Goal: Task Accomplishment & Management: Manage account settings

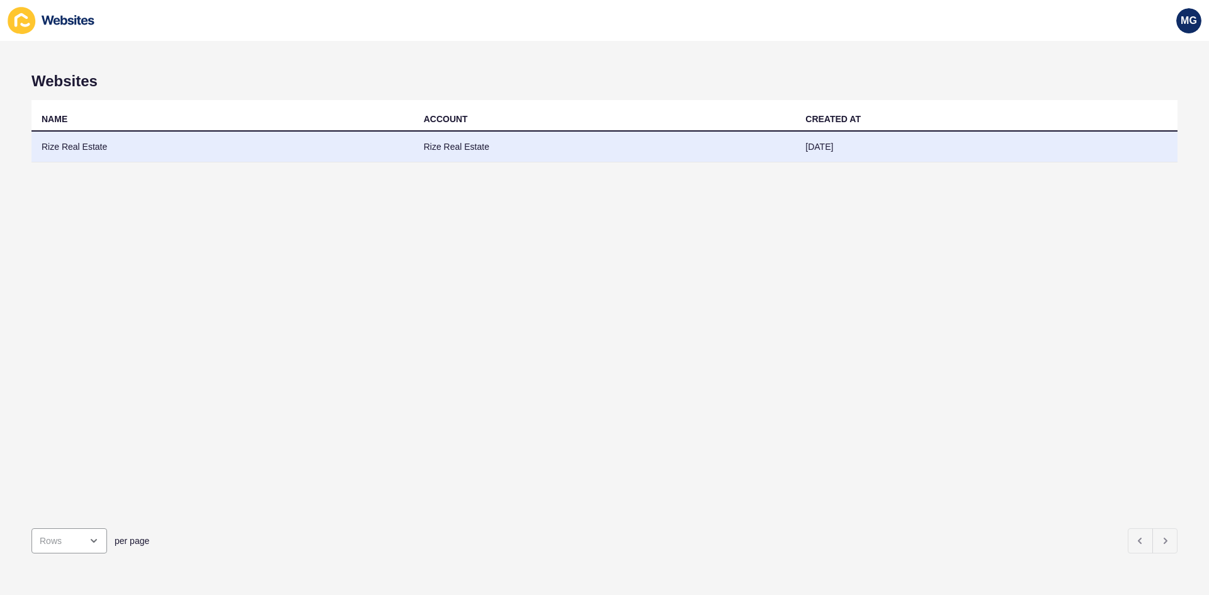
click at [120, 153] on td "Rize Real Estate" at bounding box center [222, 147] width 382 height 31
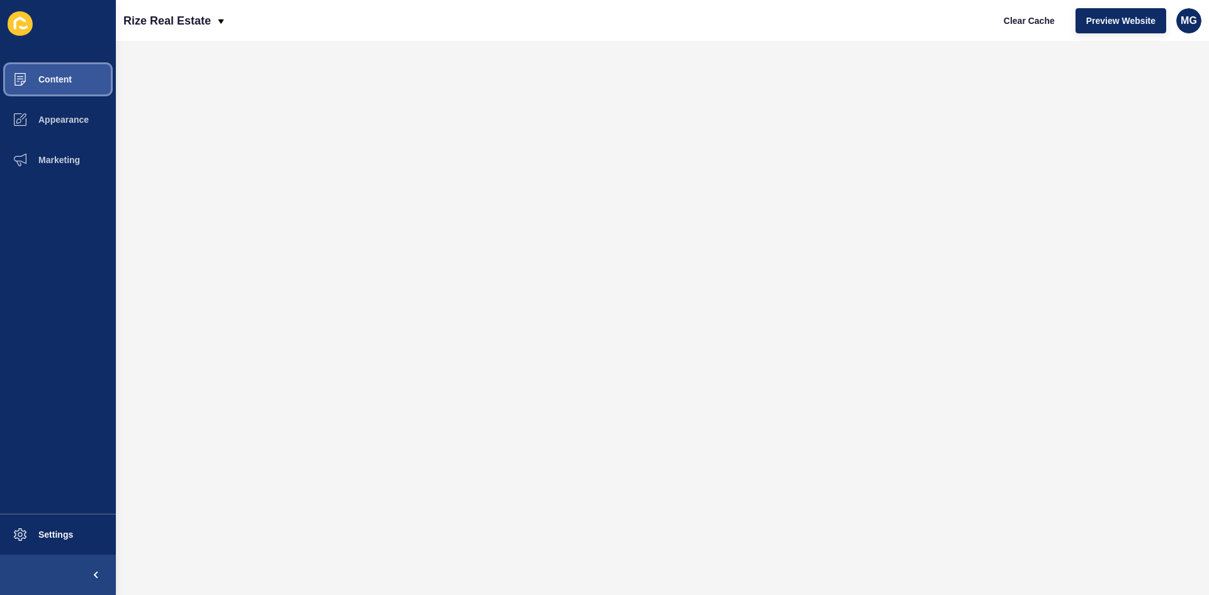
click at [55, 92] on button "Content" at bounding box center [58, 79] width 116 height 40
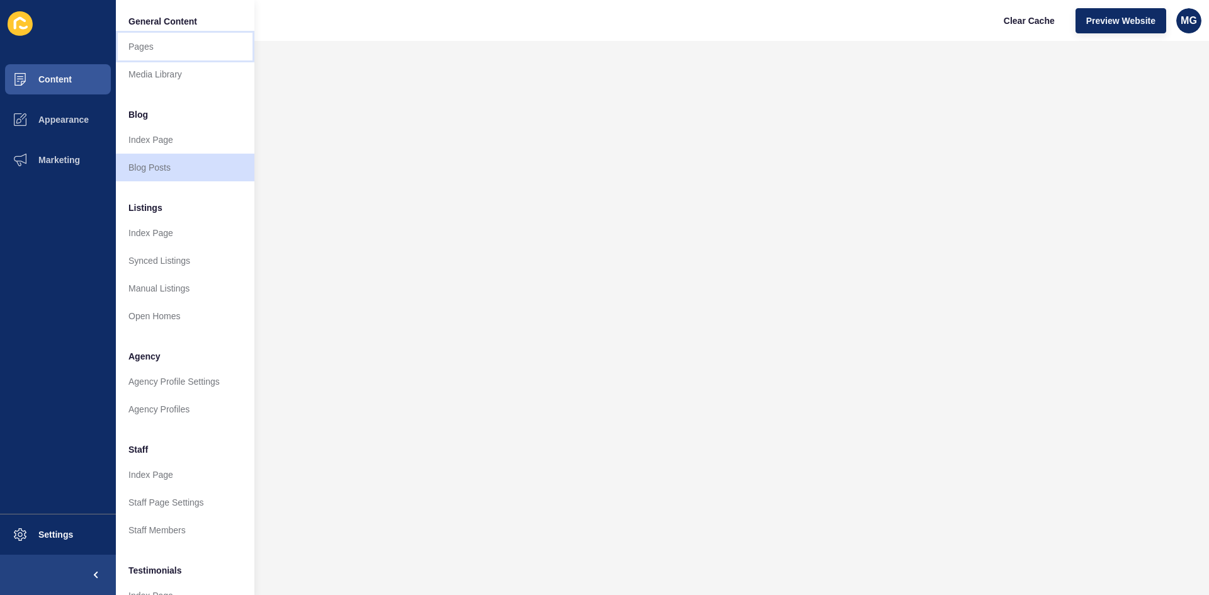
click at [137, 52] on link "Pages" at bounding box center [185, 47] width 139 height 28
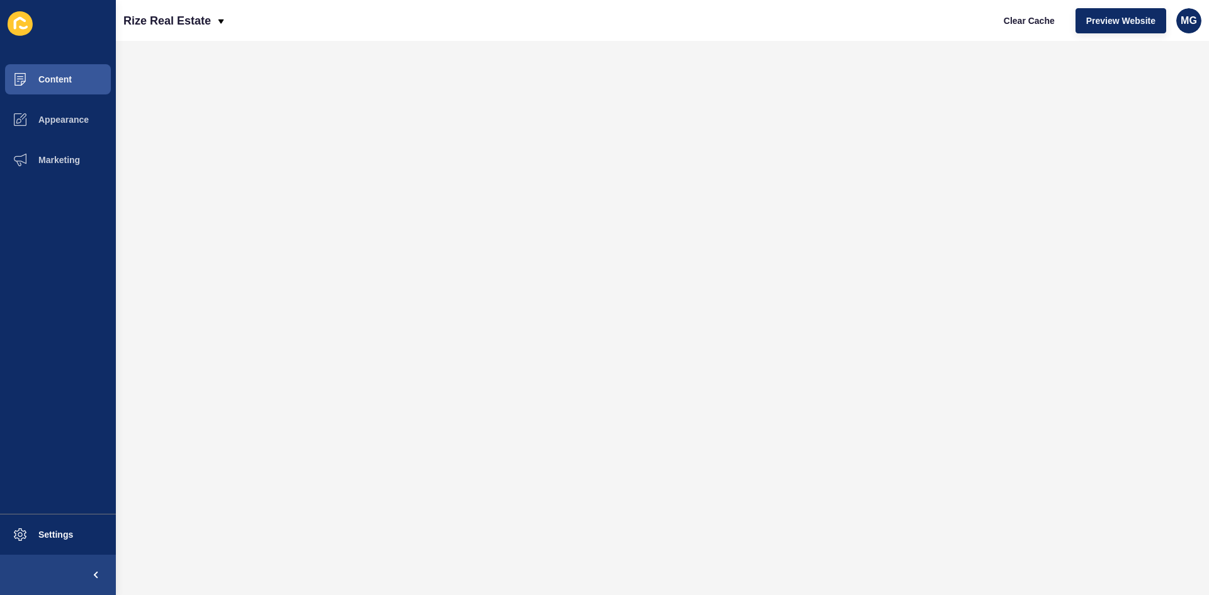
click at [52, 83] on span "Content" at bounding box center [35, 79] width 74 height 10
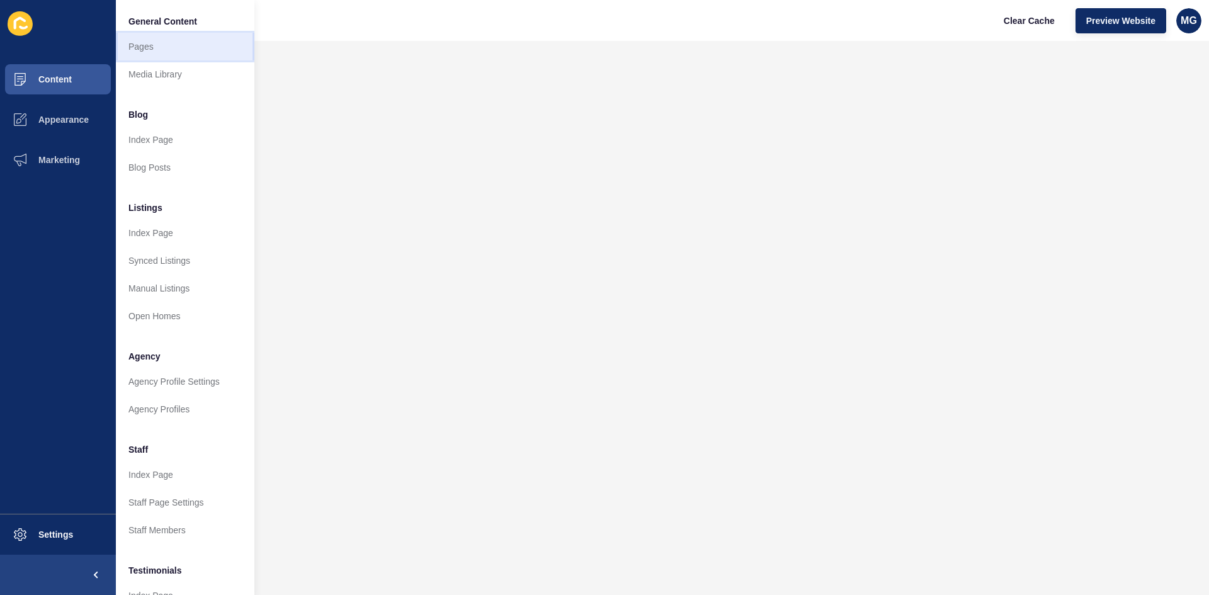
click at [158, 47] on link "Pages" at bounding box center [185, 47] width 139 height 28
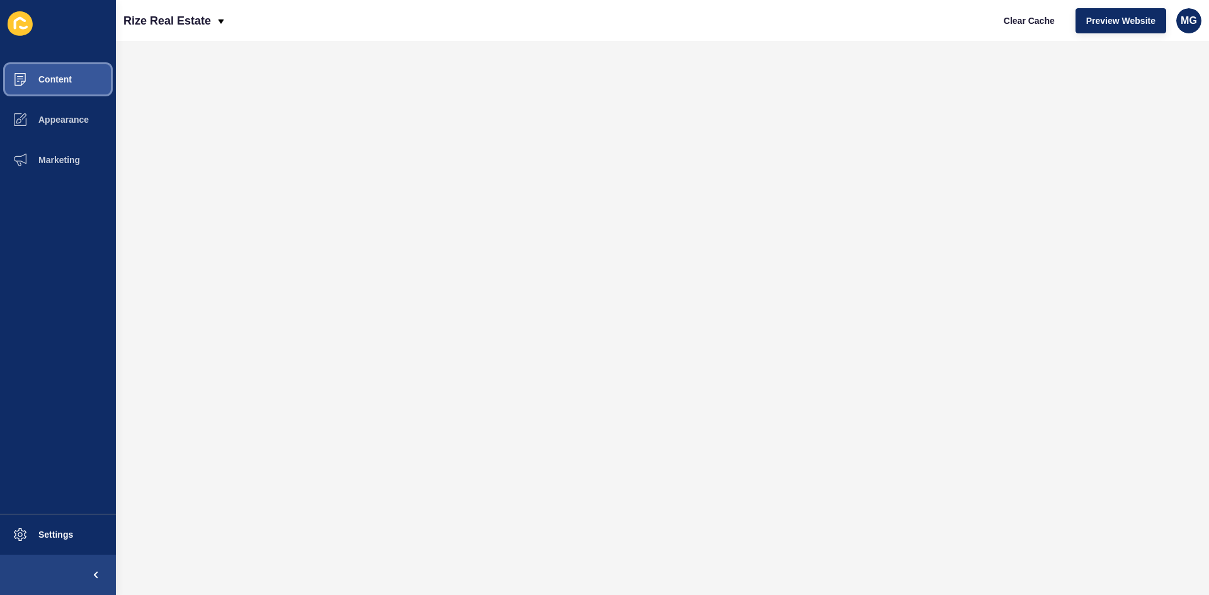
click at [58, 83] on span "Content" at bounding box center [35, 79] width 74 height 10
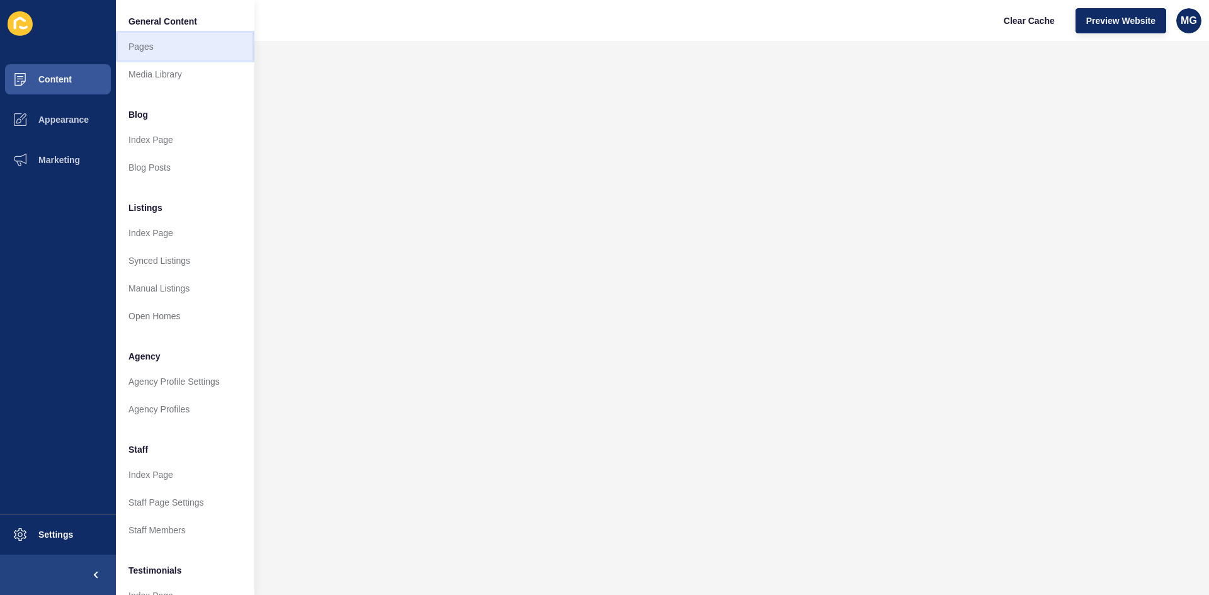
click at [184, 51] on link "Pages" at bounding box center [185, 47] width 139 height 28
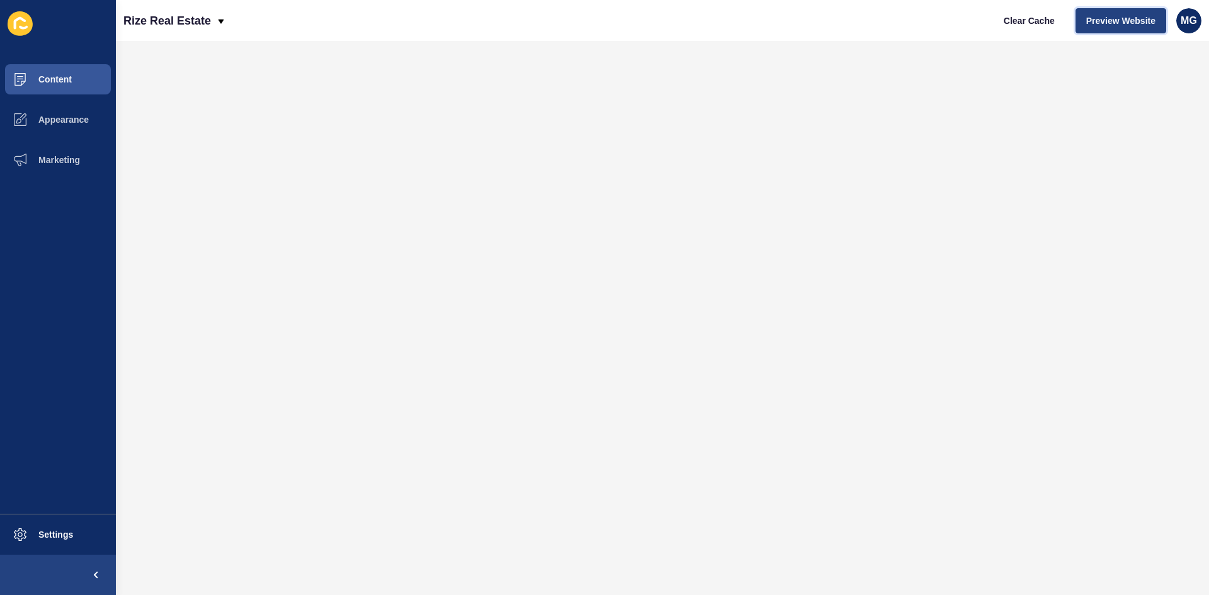
click at [1123, 23] on span "Preview Website" at bounding box center [1121, 20] width 69 height 13
click at [50, 76] on span "Content" at bounding box center [35, 79] width 74 height 10
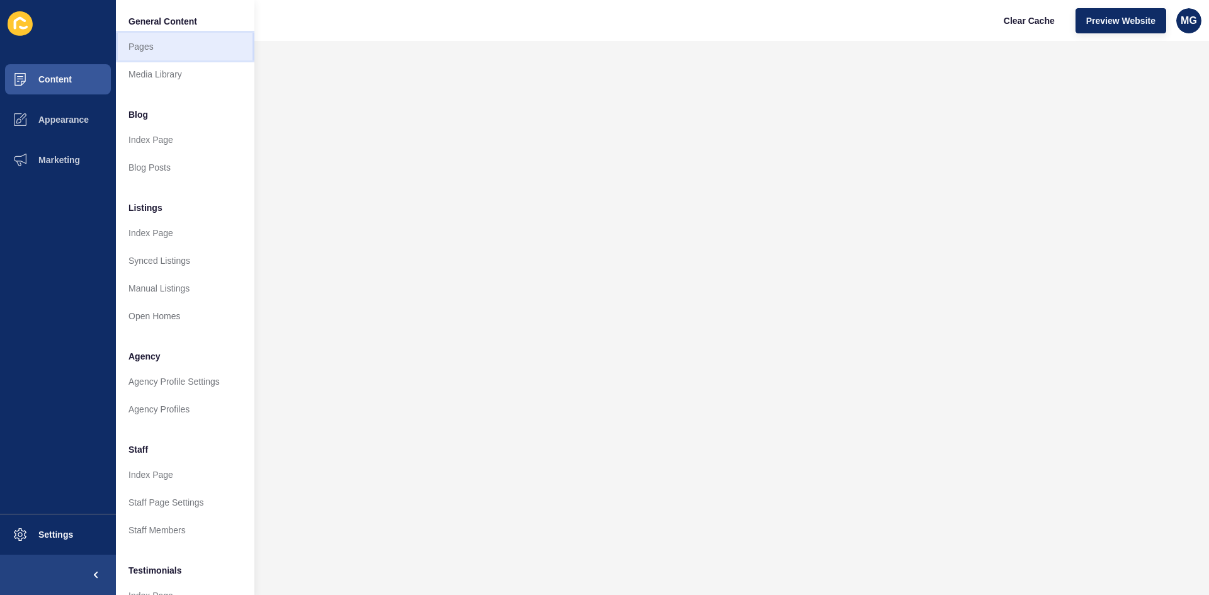
click at [149, 51] on link "Pages" at bounding box center [185, 47] width 139 height 28
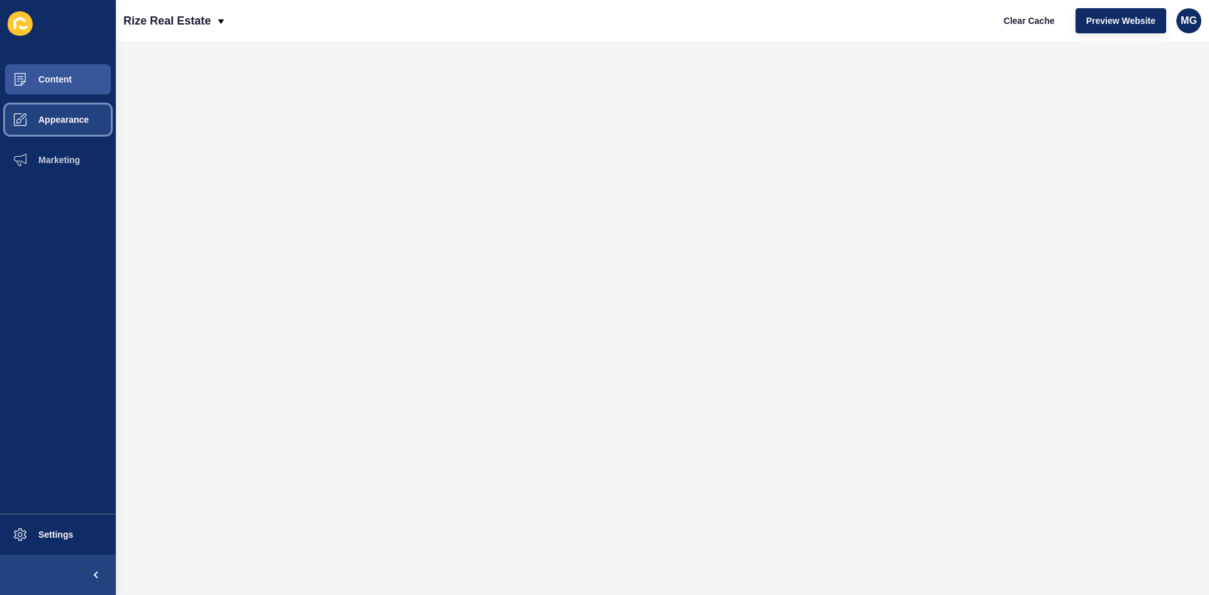
click at [69, 120] on span "Appearance" at bounding box center [43, 120] width 91 height 10
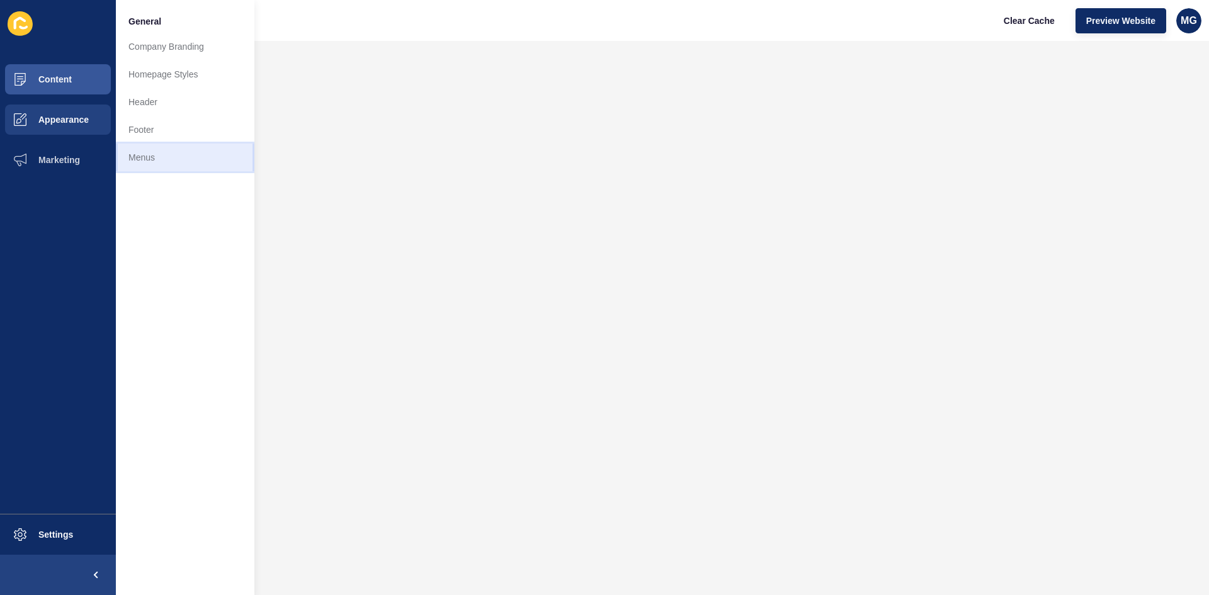
click at [157, 156] on link "Menus" at bounding box center [185, 158] width 139 height 28
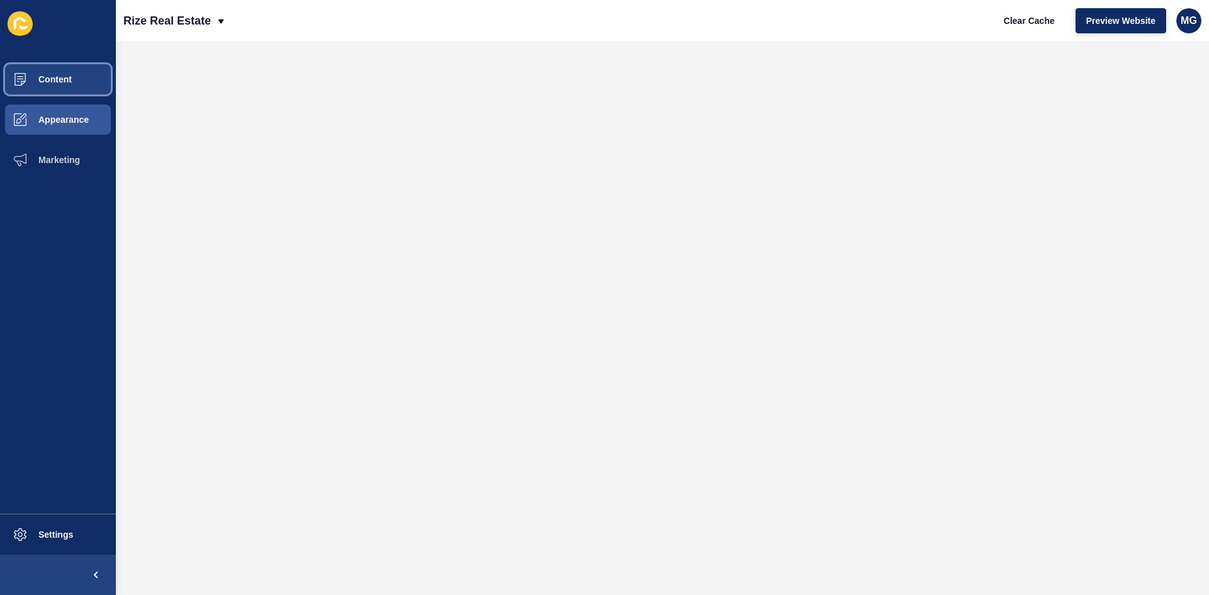
click at [62, 86] on button "Content" at bounding box center [58, 79] width 116 height 40
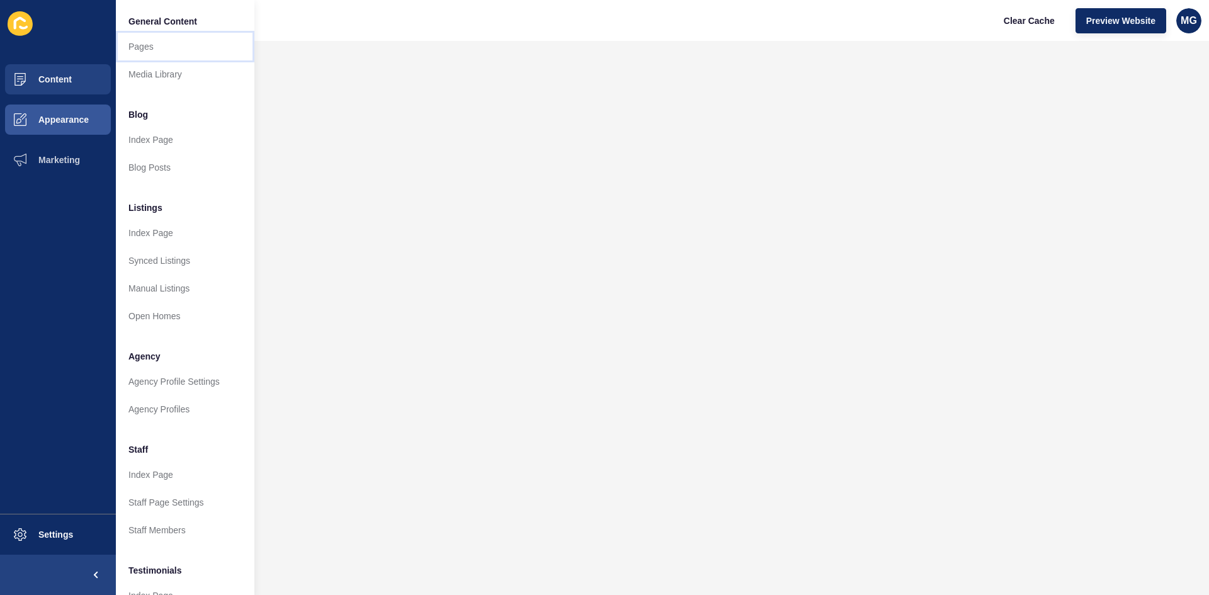
click at [152, 53] on link "Pages" at bounding box center [185, 47] width 139 height 28
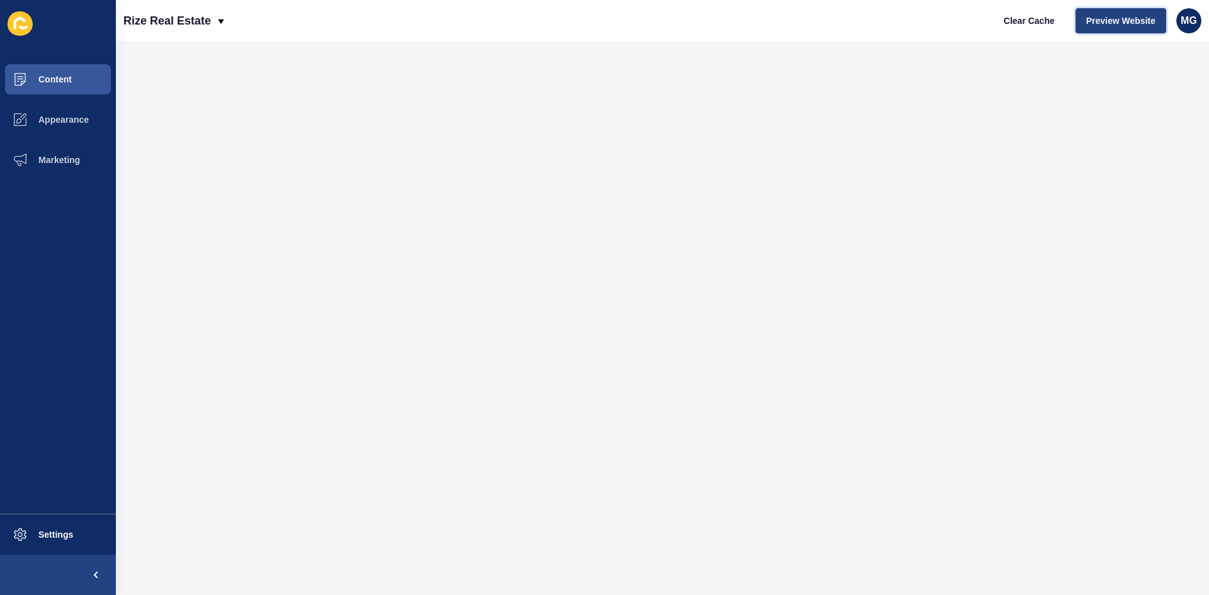
click at [1130, 17] on span "Preview Website" at bounding box center [1121, 20] width 69 height 13
click at [56, 81] on span "Content" at bounding box center [35, 79] width 74 height 10
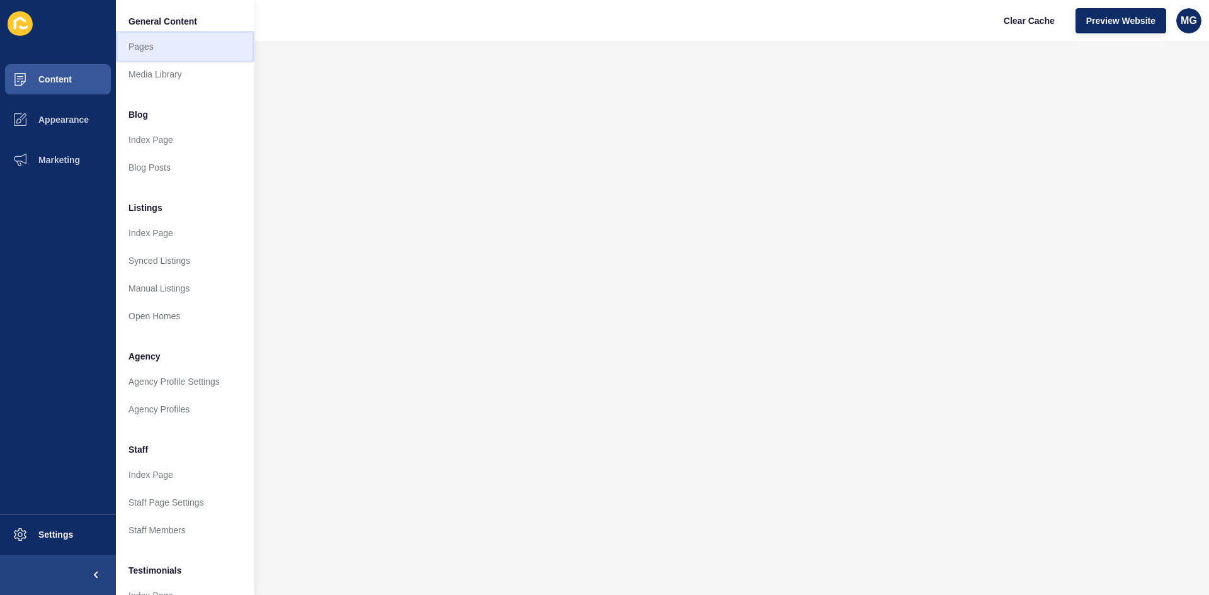
click at [147, 45] on link "Pages" at bounding box center [185, 47] width 139 height 28
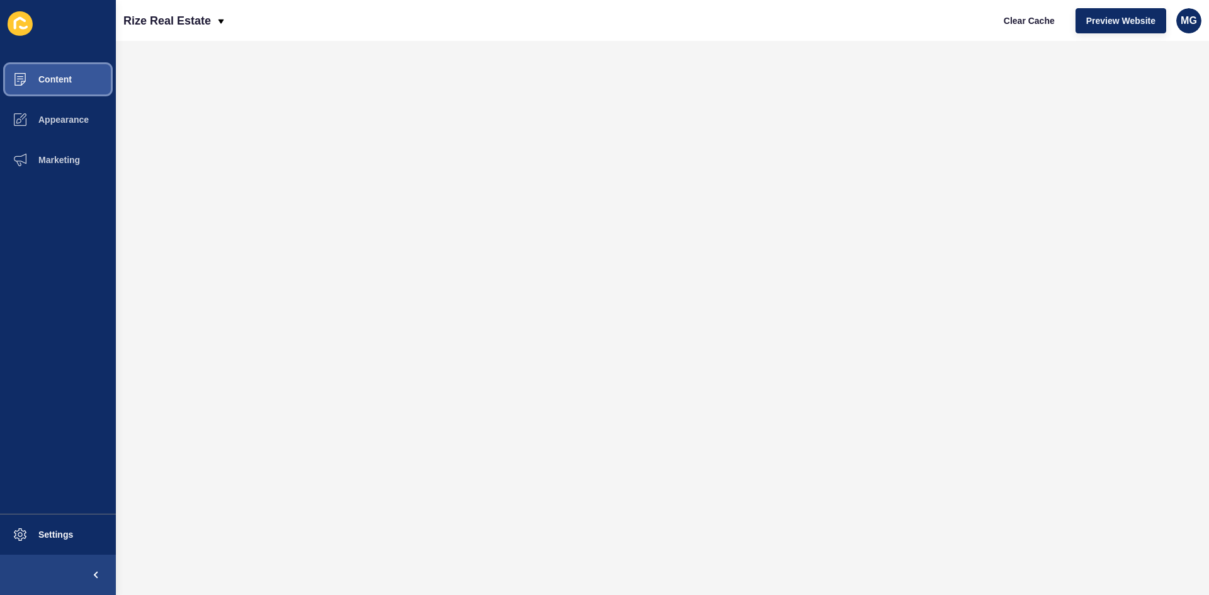
click at [62, 88] on button "Content" at bounding box center [58, 79] width 116 height 40
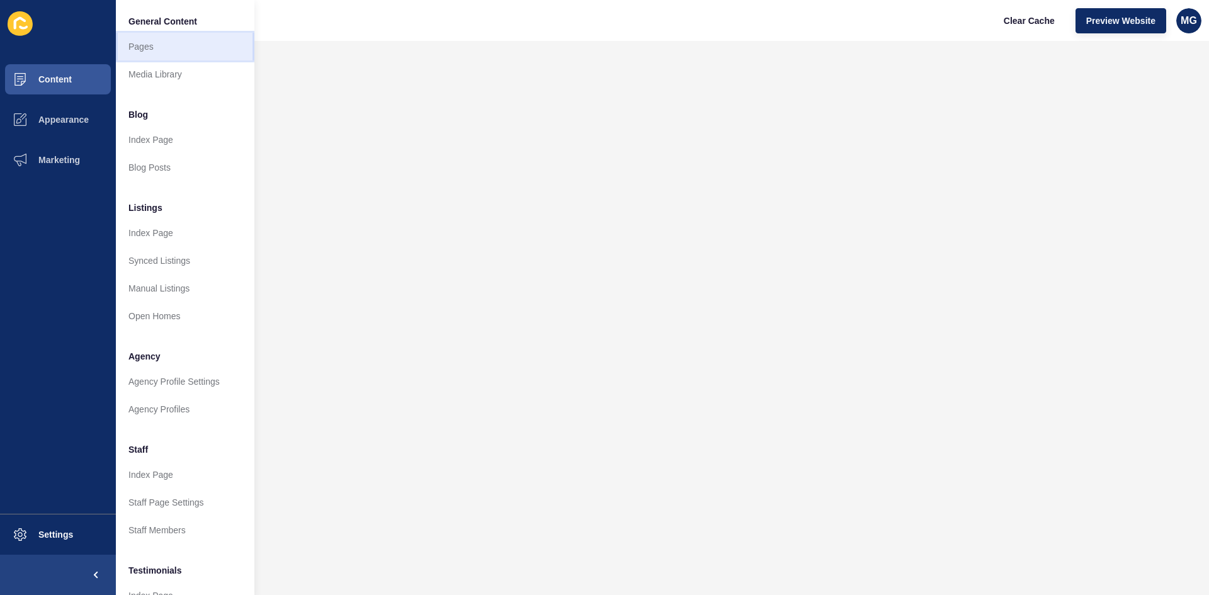
click at [150, 44] on link "Pages" at bounding box center [185, 47] width 139 height 28
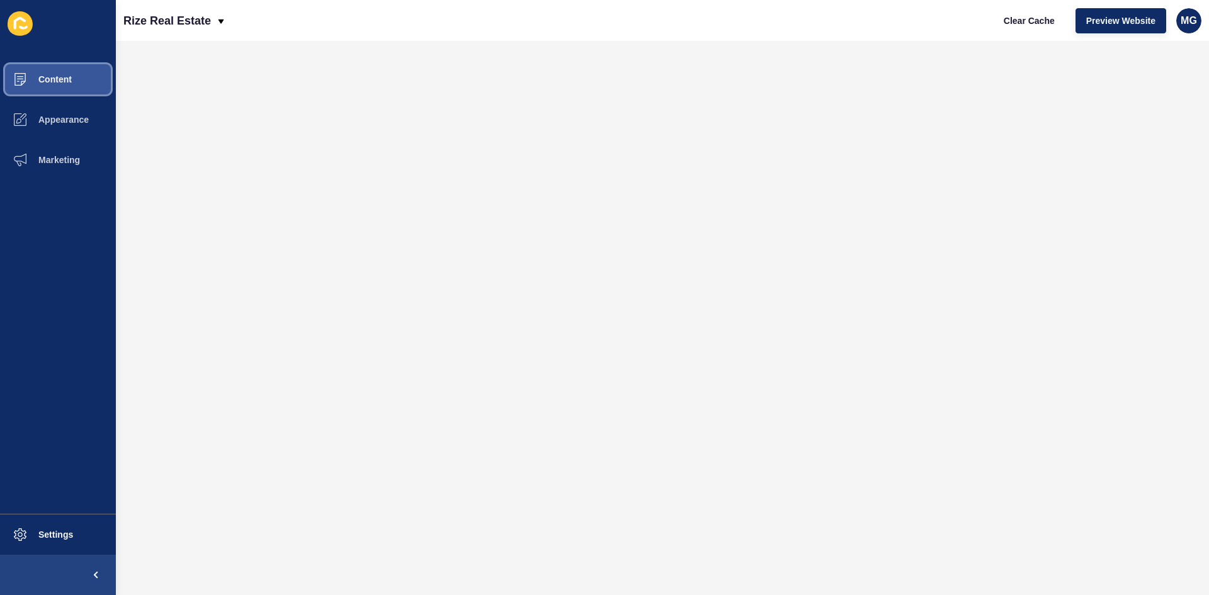
click at [38, 76] on span "Content" at bounding box center [35, 79] width 74 height 10
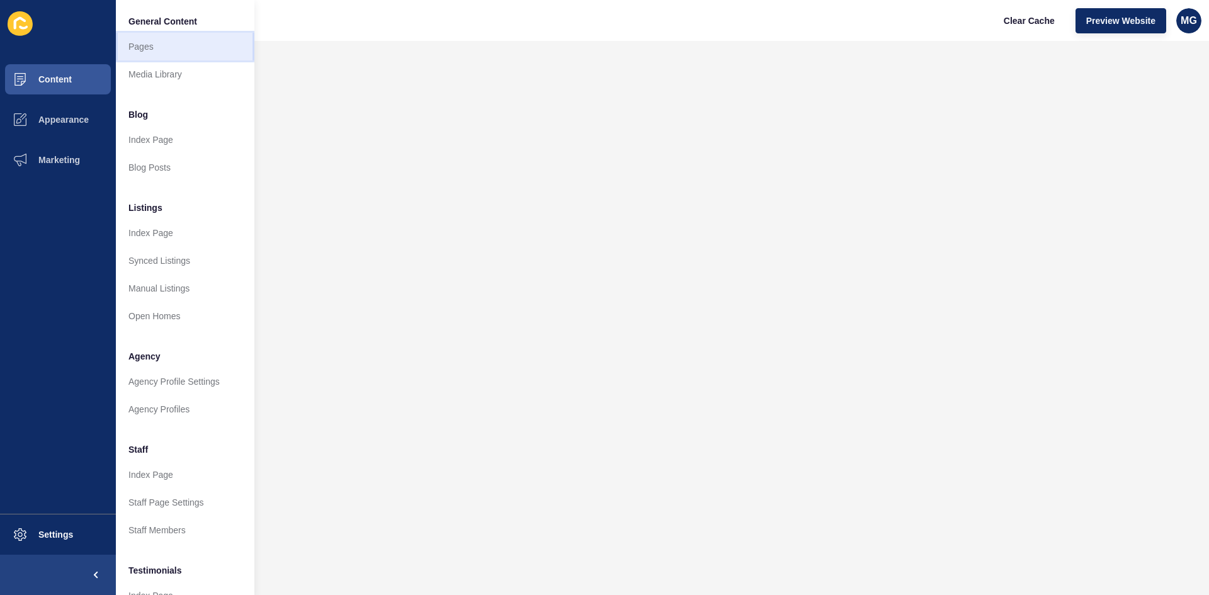
click at [173, 46] on link "Pages" at bounding box center [185, 47] width 139 height 28
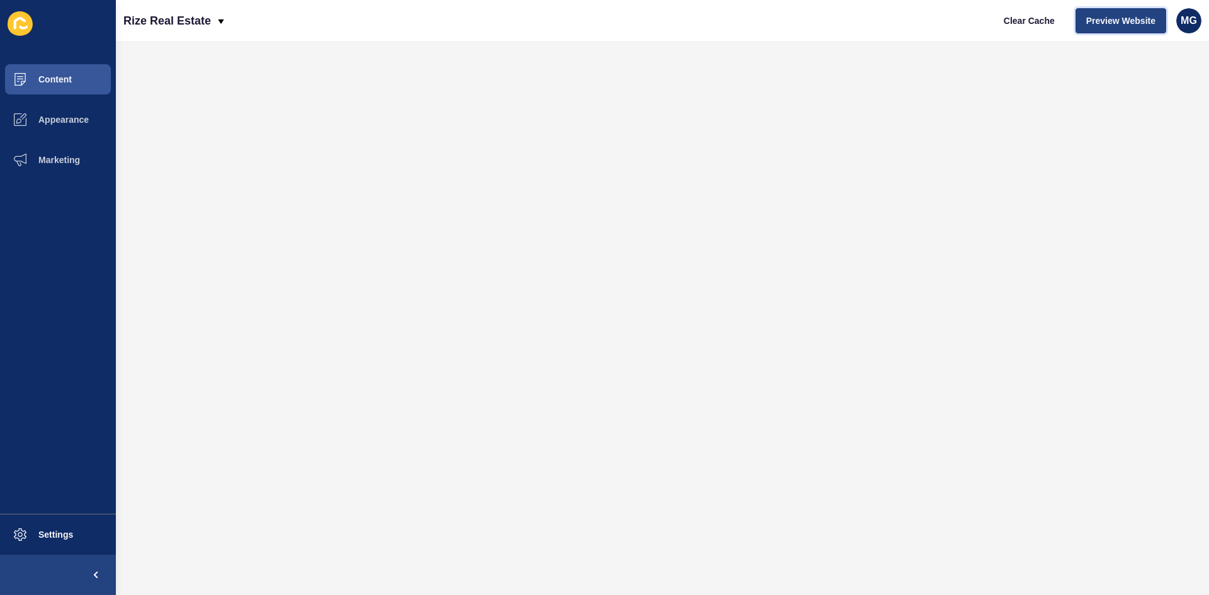
click at [1106, 28] on button "Preview Website" at bounding box center [1121, 20] width 91 height 25
click at [60, 78] on span "Content" at bounding box center [35, 79] width 74 height 10
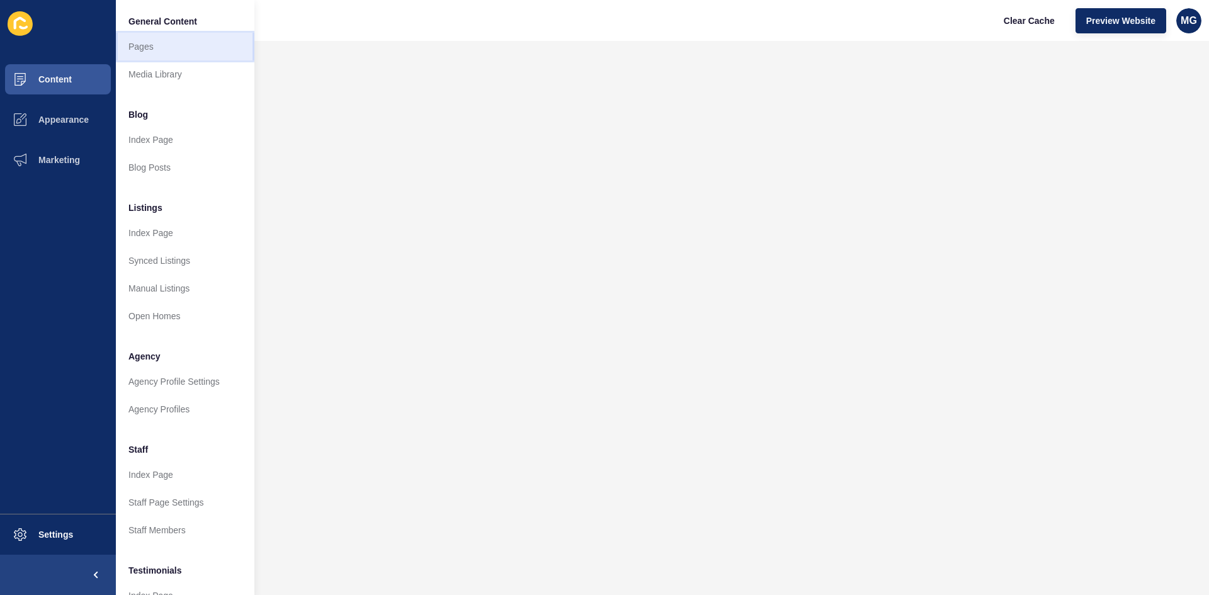
click at [179, 50] on link "Pages" at bounding box center [185, 47] width 139 height 28
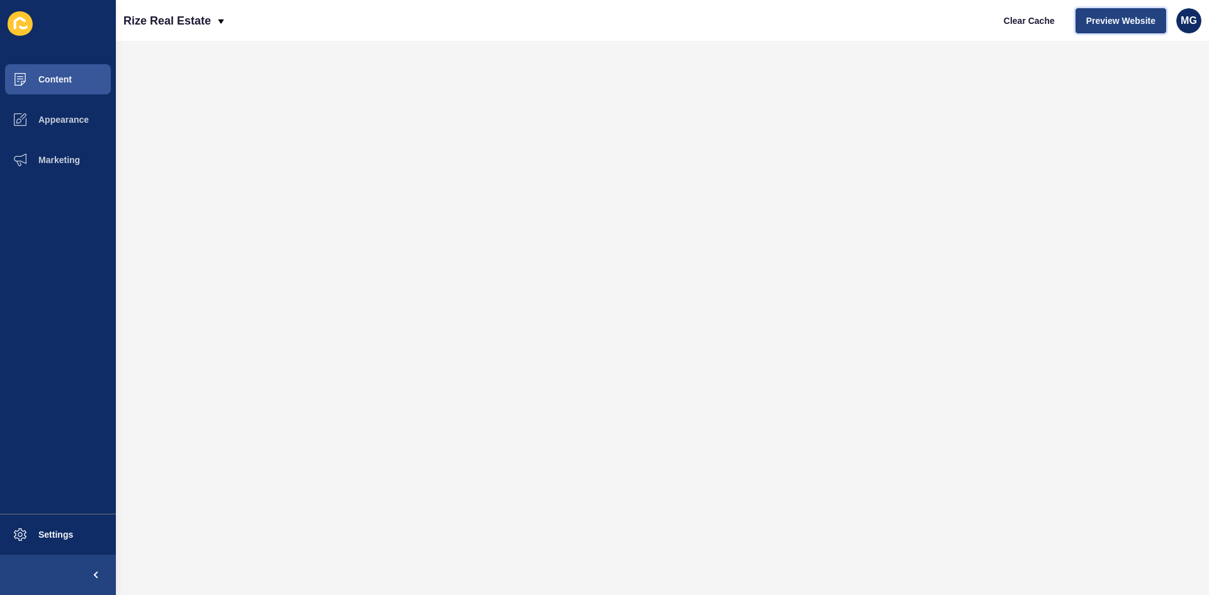
click at [1102, 21] on span "Preview Website" at bounding box center [1121, 20] width 69 height 13
click at [74, 84] on button "Content" at bounding box center [58, 79] width 116 height 40
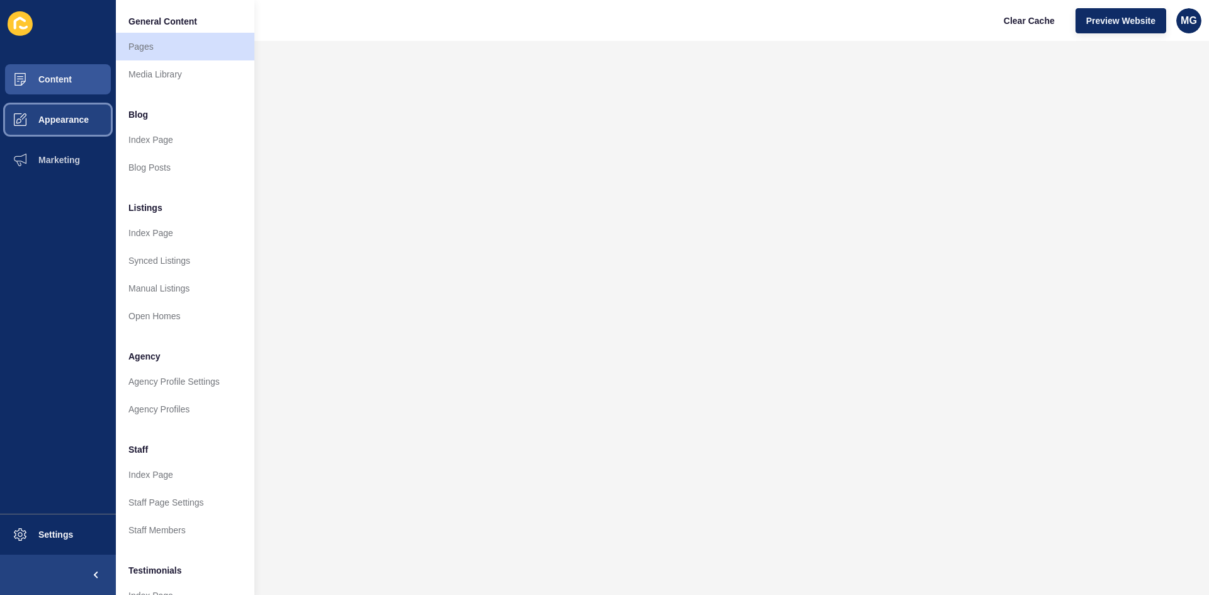
click at [80, 115] on span "Appearance" at bounding box center [43, 120] width 91 height 10
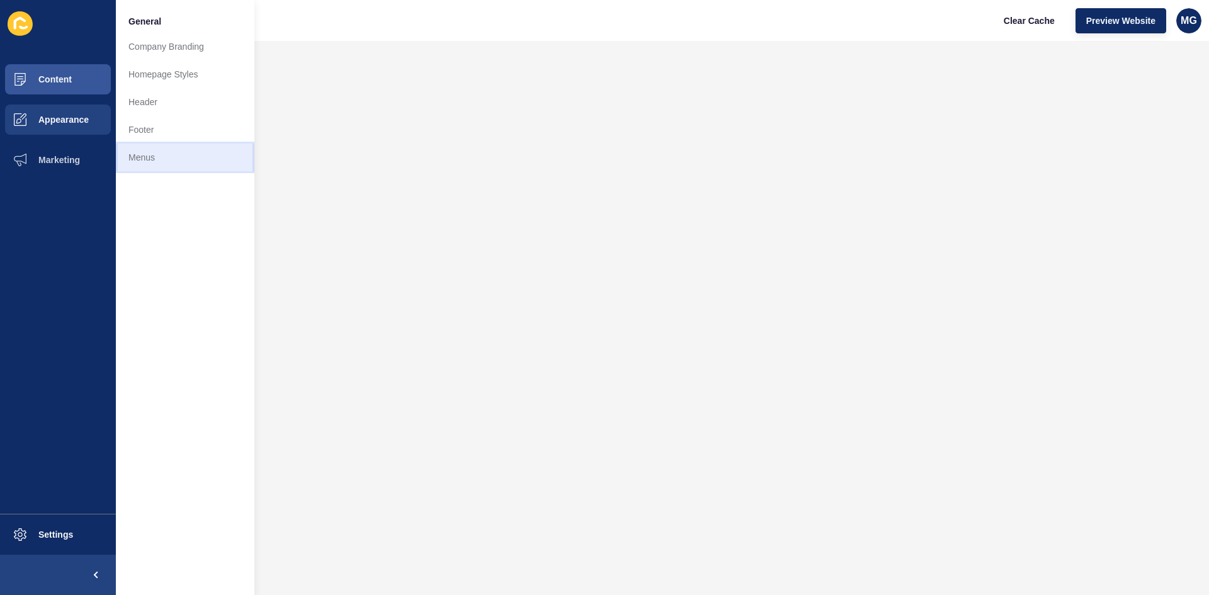
click at [159, 153] on link "Menus" at bounding box center [185, 158] width 139 height 28
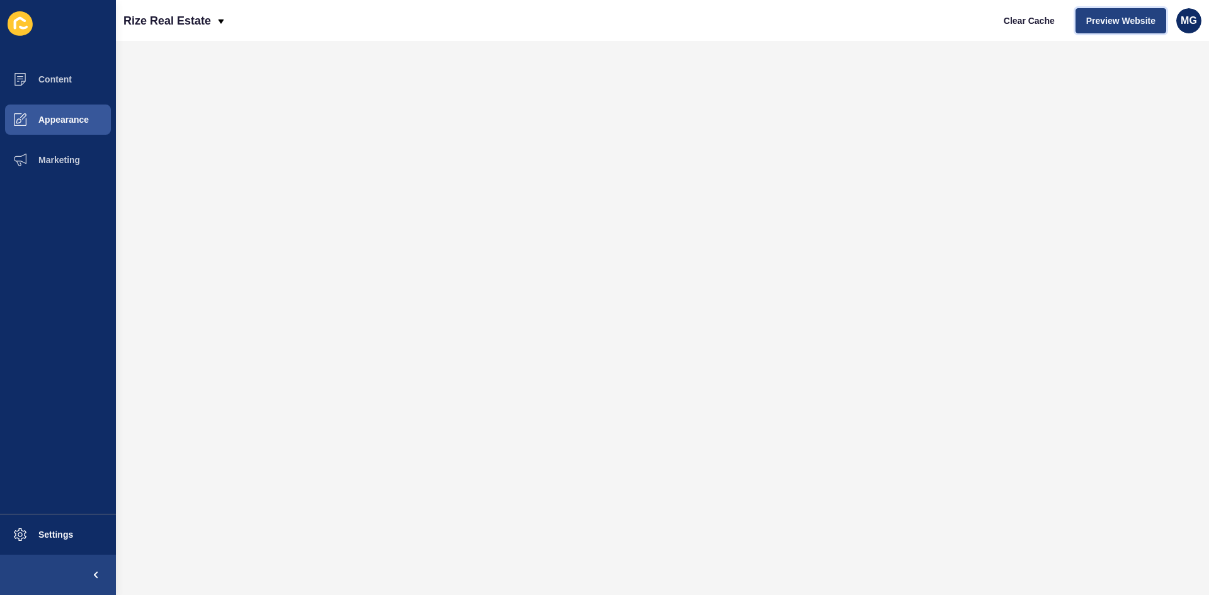
click at [1130, 25] on span "Preview Website" at bounding box center [1121, 20] width 69 height 13
click at [55, 77] on span "Content" at bounding box center [35, 79] width 74 height 10
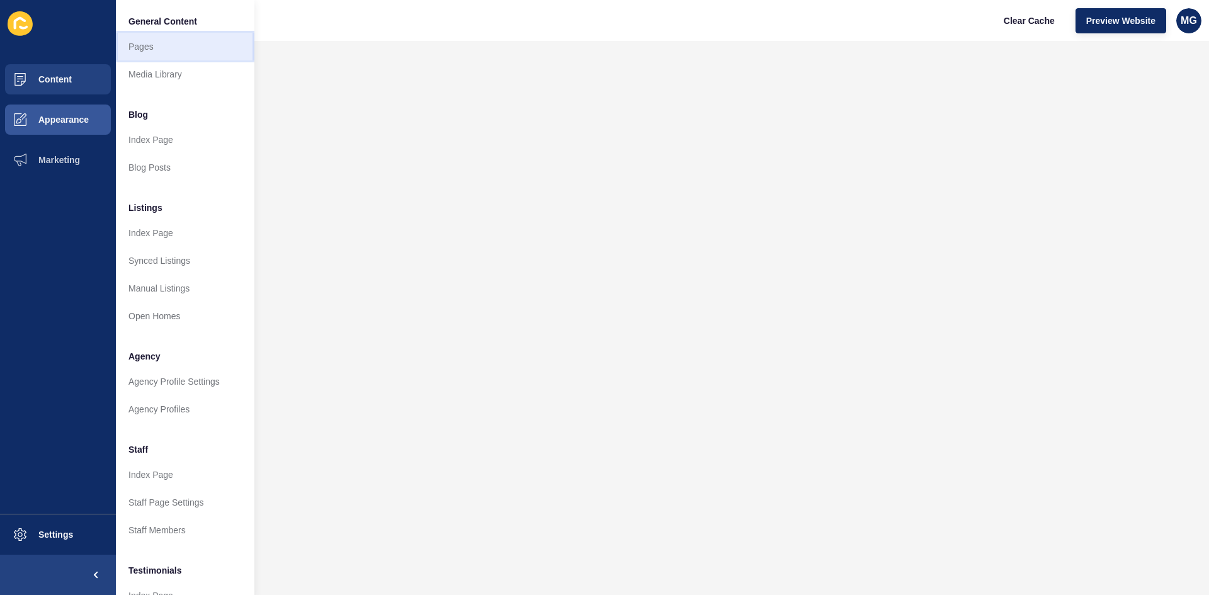
click at [164, 49] on link "Pages" at bounding box center [185, 47] width 139 height 28
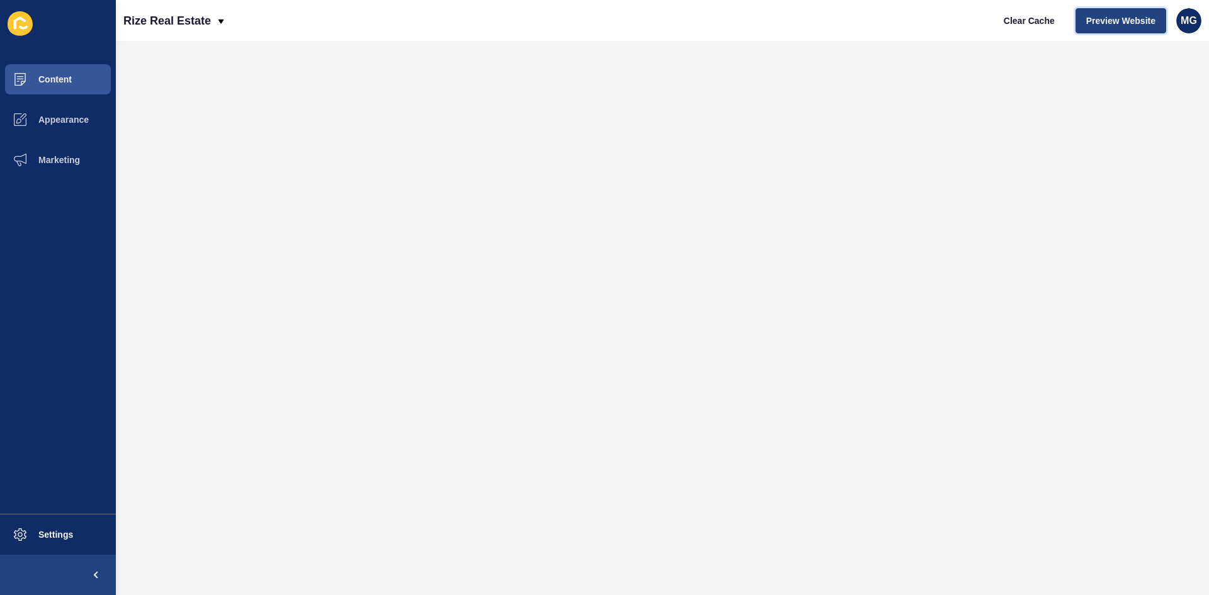
click at [1099, 21] on span "Preview Website" at bounding box center [1121, 20] width 69 height 13
click at [1093, 26] on span "Preview Website" at bounding box center [1121, 20] width 69 height 13
click at [1095, 25] on span "Preview Website" at bounding box center [1121, 20] width 69 height 13
click at [1107, 16] on span "Preview Website" at bounding box center [1121, 20] width 69 height 13
click at [1105, 20] on span "Preview Website" at bounding box center [1121, 20] width 69 height 13
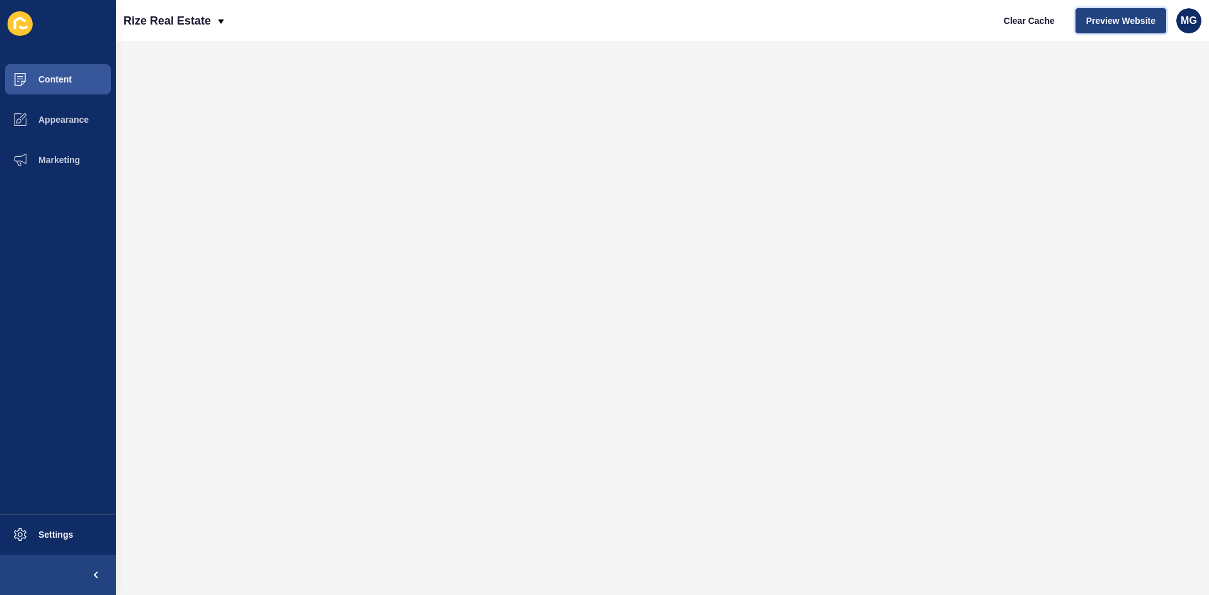
click at [1122, 28] on button "Preview Website" at bounding box center [1121, 20] width 91 height 25
